Goal: Transaction & Acquisition: Purchase product/service

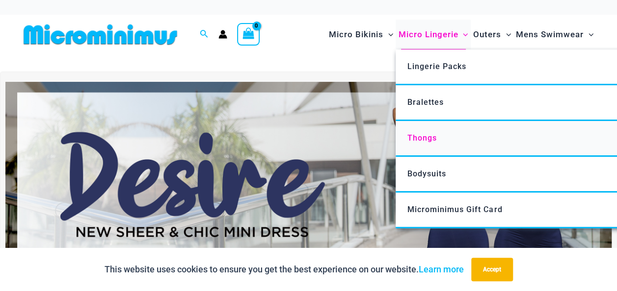
click at [420, 135] on span "Thongs" at bounding box center [421, 137] width 29 height 9
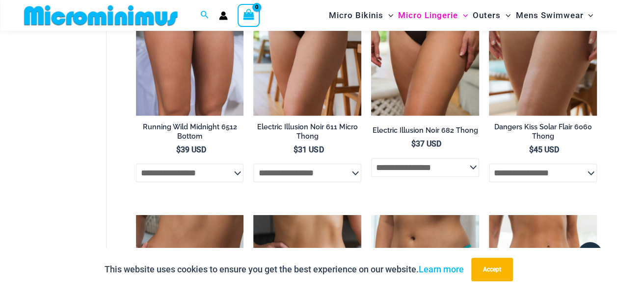
scroll to position [431, 0]
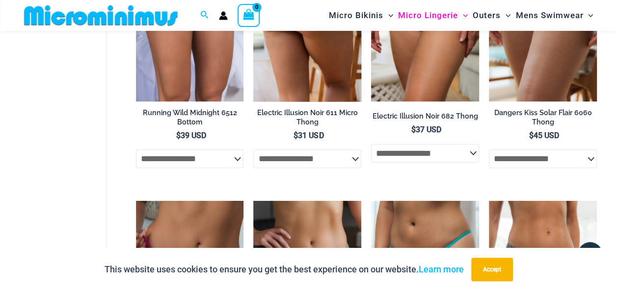
click at [357, 162] on select "**********" at bounding box center [307, 159] width 108 height 19
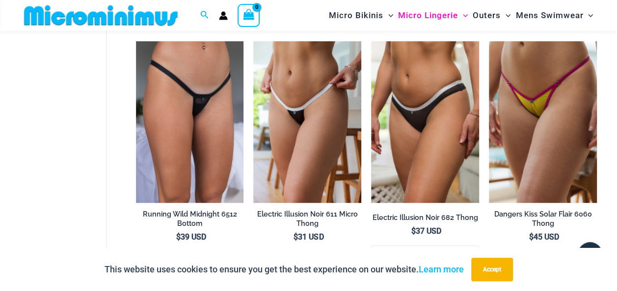
scroll to position [313, 0]
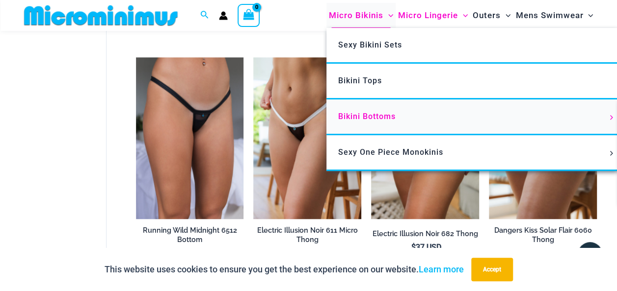
click at [361, 116] on span "Bikini Bottoms" at bounding box center [366, 116] width 57 height 9
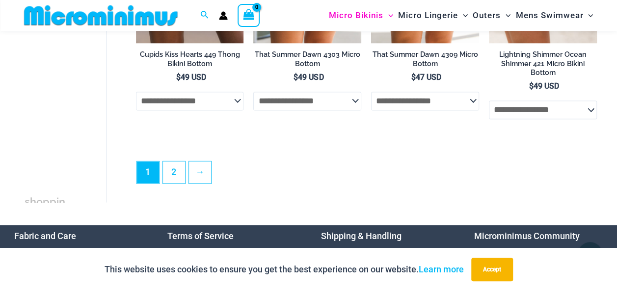
scroll to position [2550, 0]
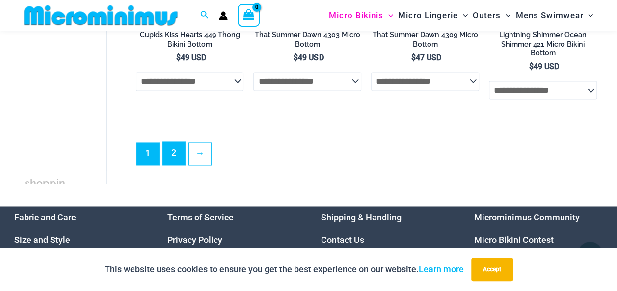
click at [175, 161] on link "2" at bounding box center [174, 153] width 22 height 23
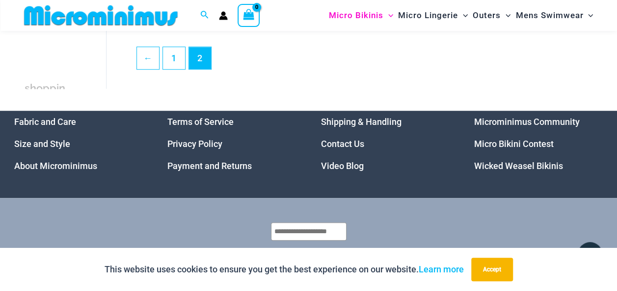
scroll to position [2201, 0]
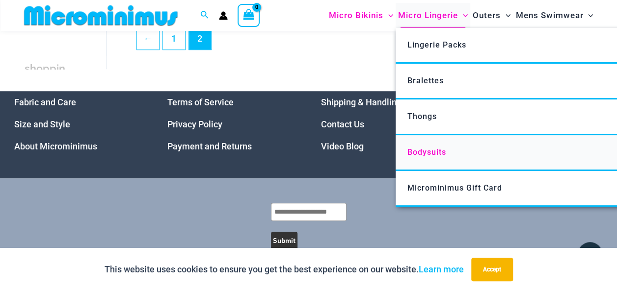
click at [429, 152] on span "Bodysuits" at bounding box center [426, 152] width 39 height 9
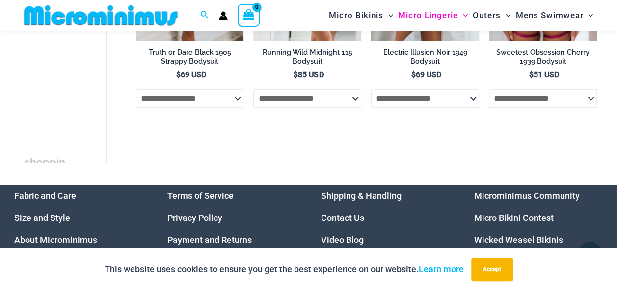
scroll to position [253, 0]
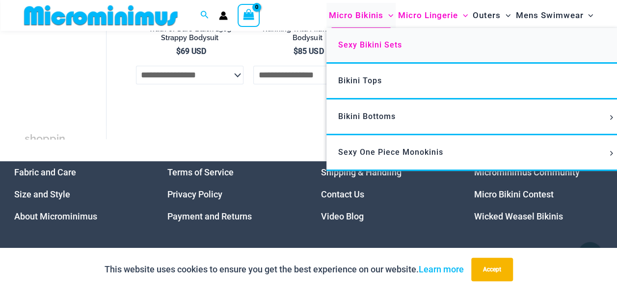
click at [363, 47] on span "Sexy Bikini Sets" at bounding box center [370, 44] width 64 height 9
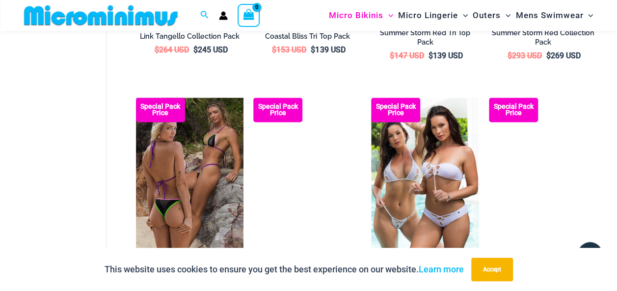
scroll to position [725, 0]
